Goal: Check status

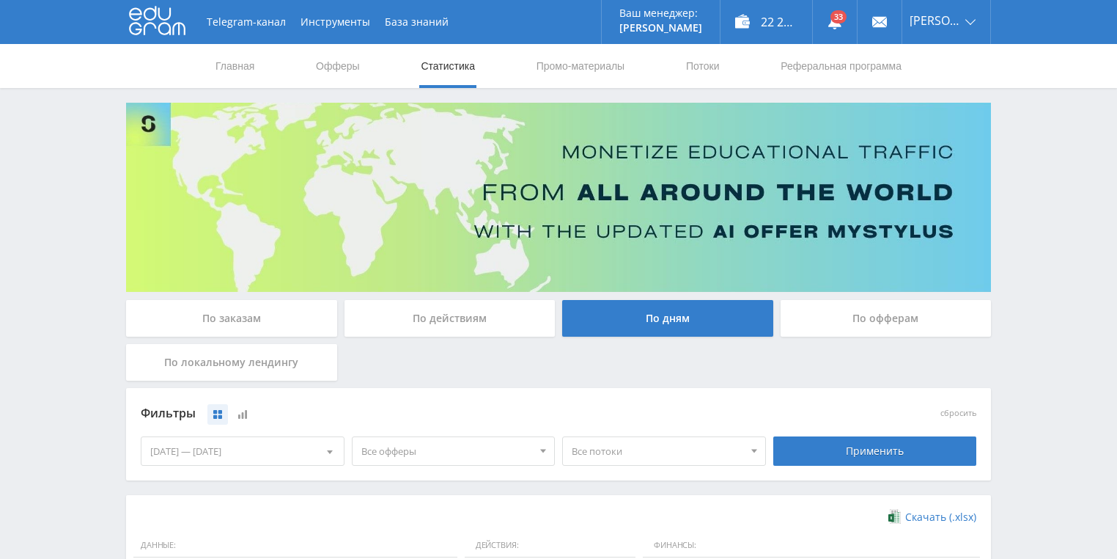
scroll to position [352, 0]
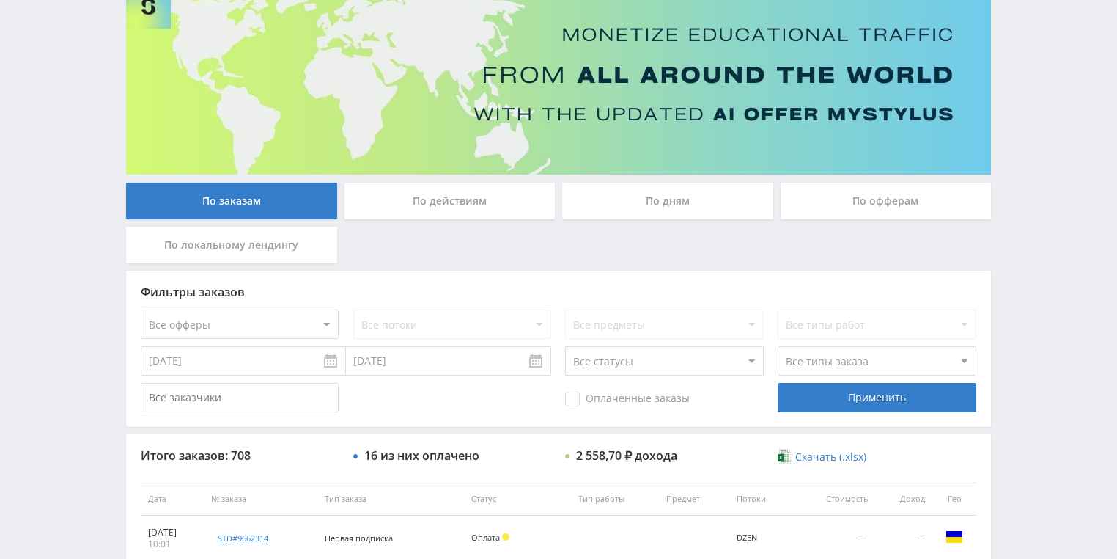
click at [446, 196] on div "По действиям" at bounding box center [450, 201] width 211 height 37
click at [0, 0] on input "По действиям" at bounding box center [0, 0] width 0 height 0
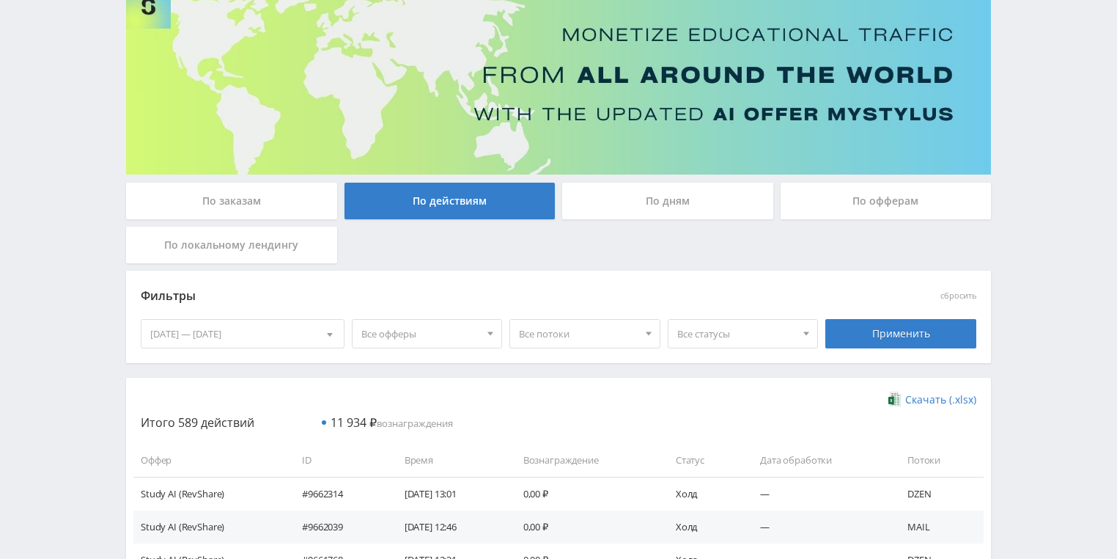
click at [654, 196] on div "По дням" at bounding box center [667, 201] width 211 height 37
click at [0, 0] on input "По дням" at bounding box center [0, 0] width 0 height 0
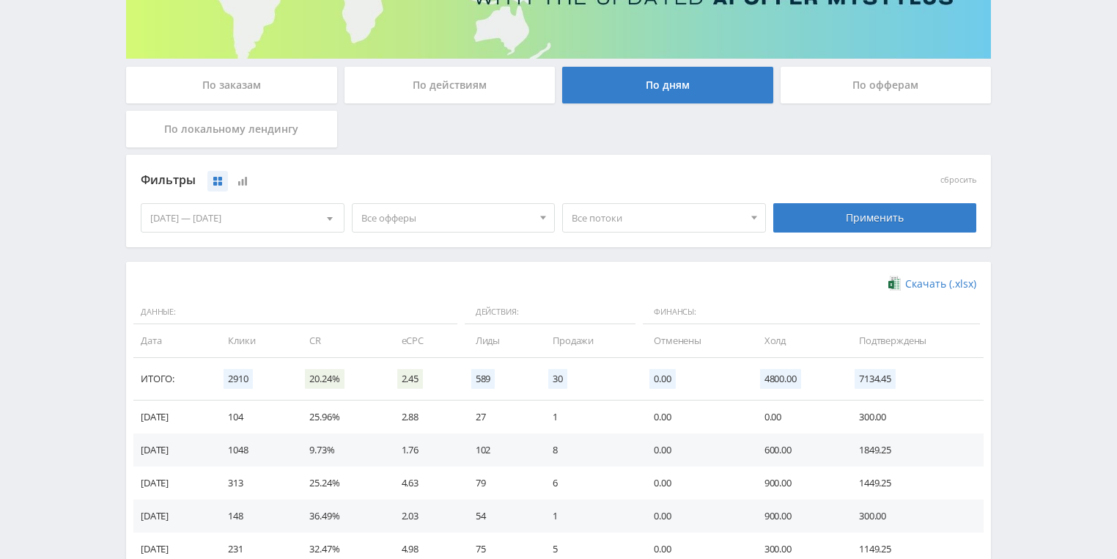
scroll to position [352, 0]
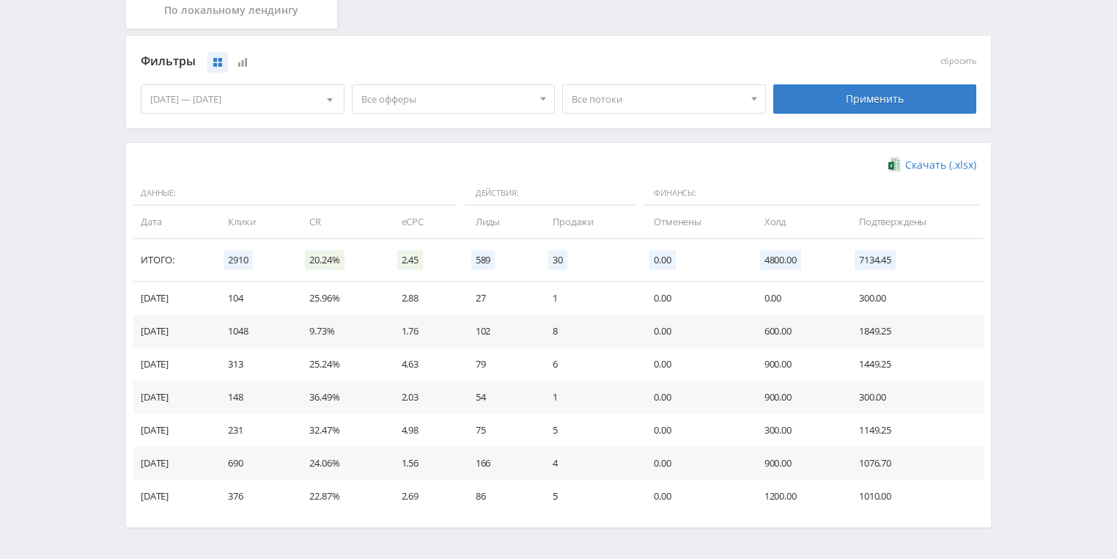
click at [46, 446] on div "Telegram-канал Инструменты База знаний Ваш менеджер: [PERSON_NAME] [PERSON_NAME…" at bounding box center [558, 128] width 1117 height 960
